Goal: Information Seeking & Learning: Learn about a topic

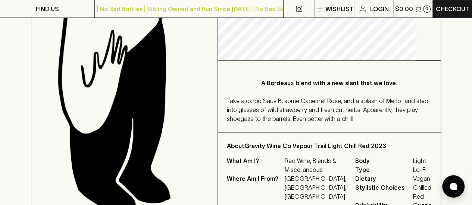
scroll to position [224, 0]
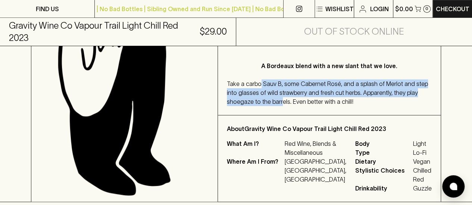
drag, startPoint x: 272, startPoint y: 100, endPoint x: 346, endPoint y: 120, distance: 76.9
click at [346, 105] on span "Take a carbo Sauv B, some Cabernet Rosé, and a splash of Merlot and step into g…" at bounding box center [327, 93] width 201 height 25
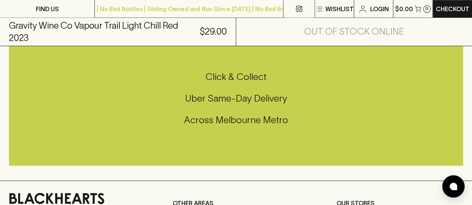
scroll to position [447, 0]
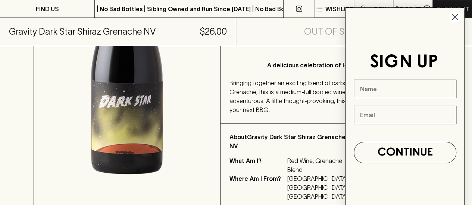
scroll to position [224, 0]
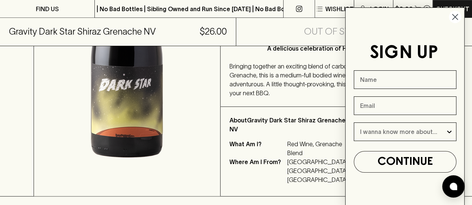
click at [457, 17] on circle "Close dialog" at bounding box center [454, 17] width 12 height 12
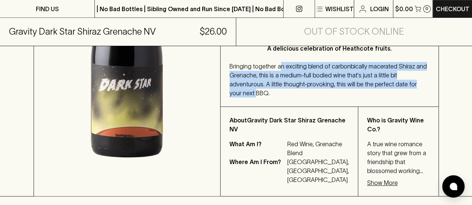
drag, startPoint x: 287, startPoint y: 68, endPoint x: 287, endPoint y: 93, distance: 25.0
click at [287, 93] on span "Bringing together an exciting blend of carbonbically macerated Shiraz and Grena…" at bounding box center [327, 80] width 197 height 34
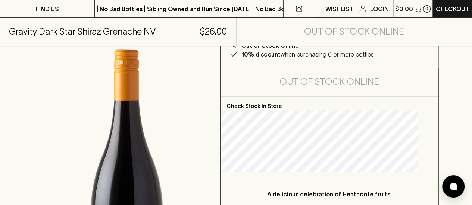
scroll to position [75, 0]
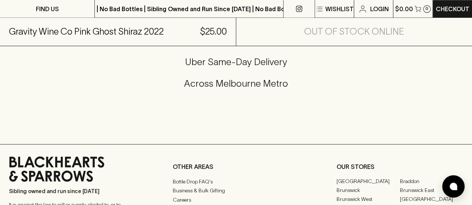
scroll to position [447, 0]
